Goal: Information Seeking & Learning: Learn about a topic

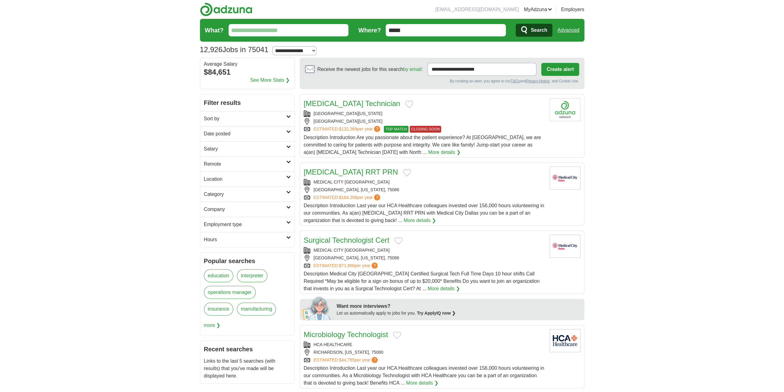
click at [256, 31] on input "What?" at bounding box center [289, 30] width 120 height 12
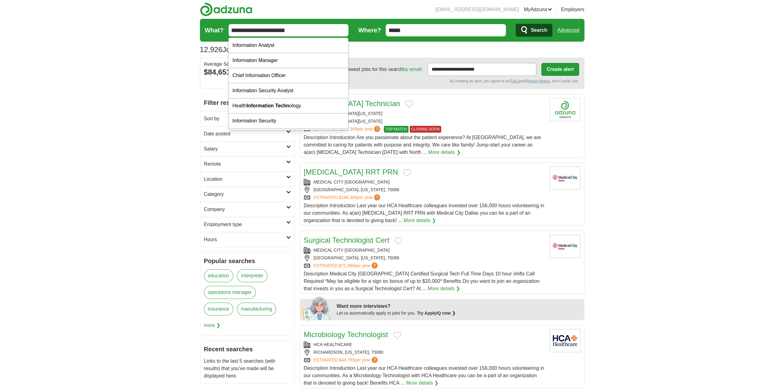
type input "**********"
click at [516, 24] on button "Search" at bounding box center [534, 30] width 37 height 13
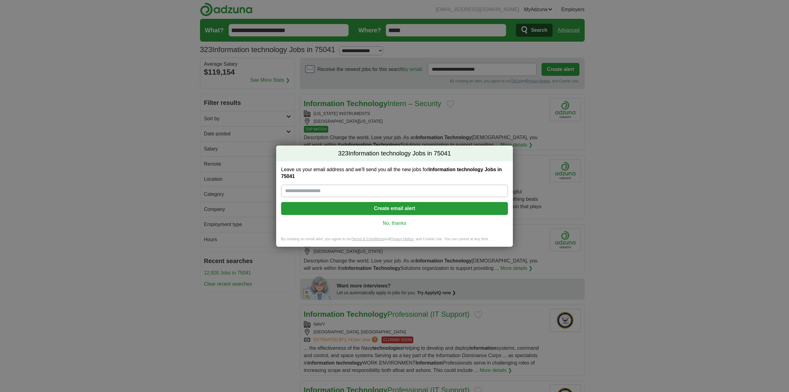
click at [389, 227] on div "Leave us your email address and we'll send you all the new jobs for Information…" at bounding box center [394, 198] width 237 height 75
click at [388, 227] on div "Leave us your email address and we'll send you all the new jobs for Information…" at bounding box center [394, 198] width 237 height 75
click at [390, 225] on link "No, thanks" at bounding box center [394, 223] width 217 height 7
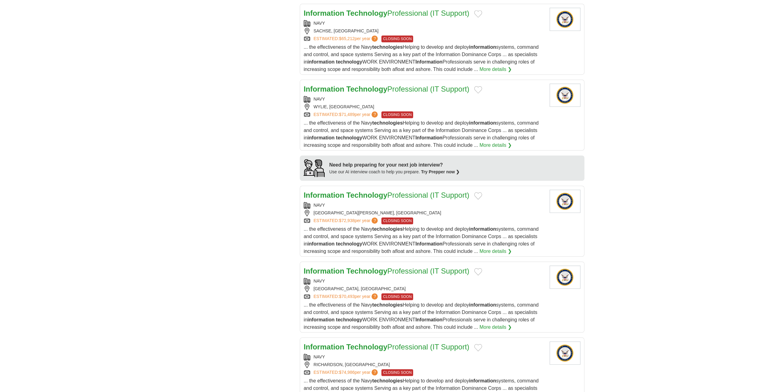
scroll to position [431, 0]
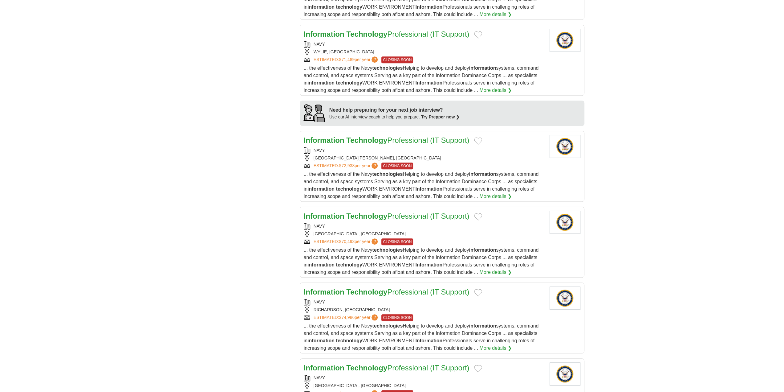
click at [321, 226] on div "NAVY" at bounding box center [424, 226] width 241 height 6
